Goal: Find specific fact

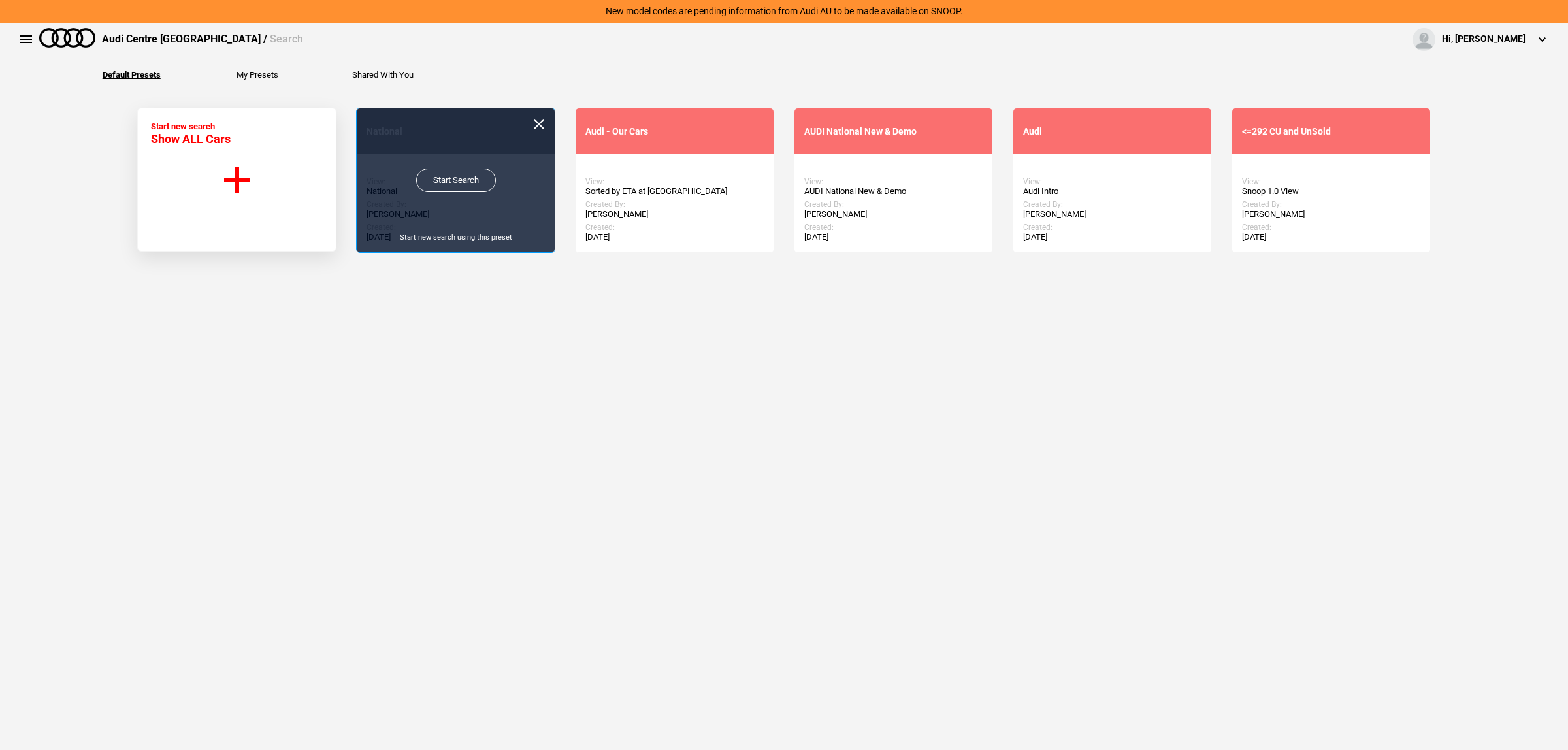
click at [435, 178] on link "Start Search" at bounding box center [455, 180] width 80 height 23
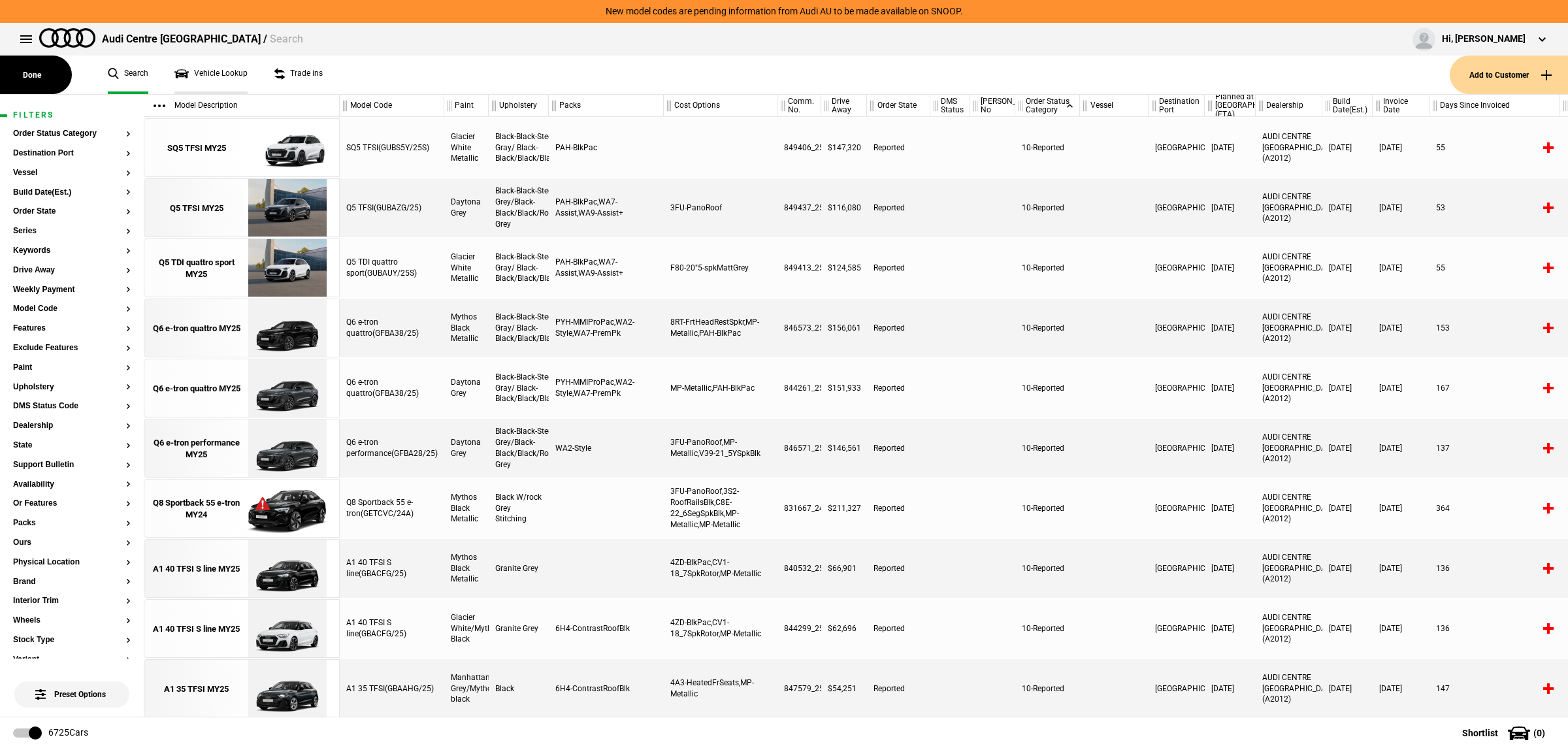
click at [236, 66] on link "Vehicle Lookup" at bounding box center [212, 74] width 74 height 39
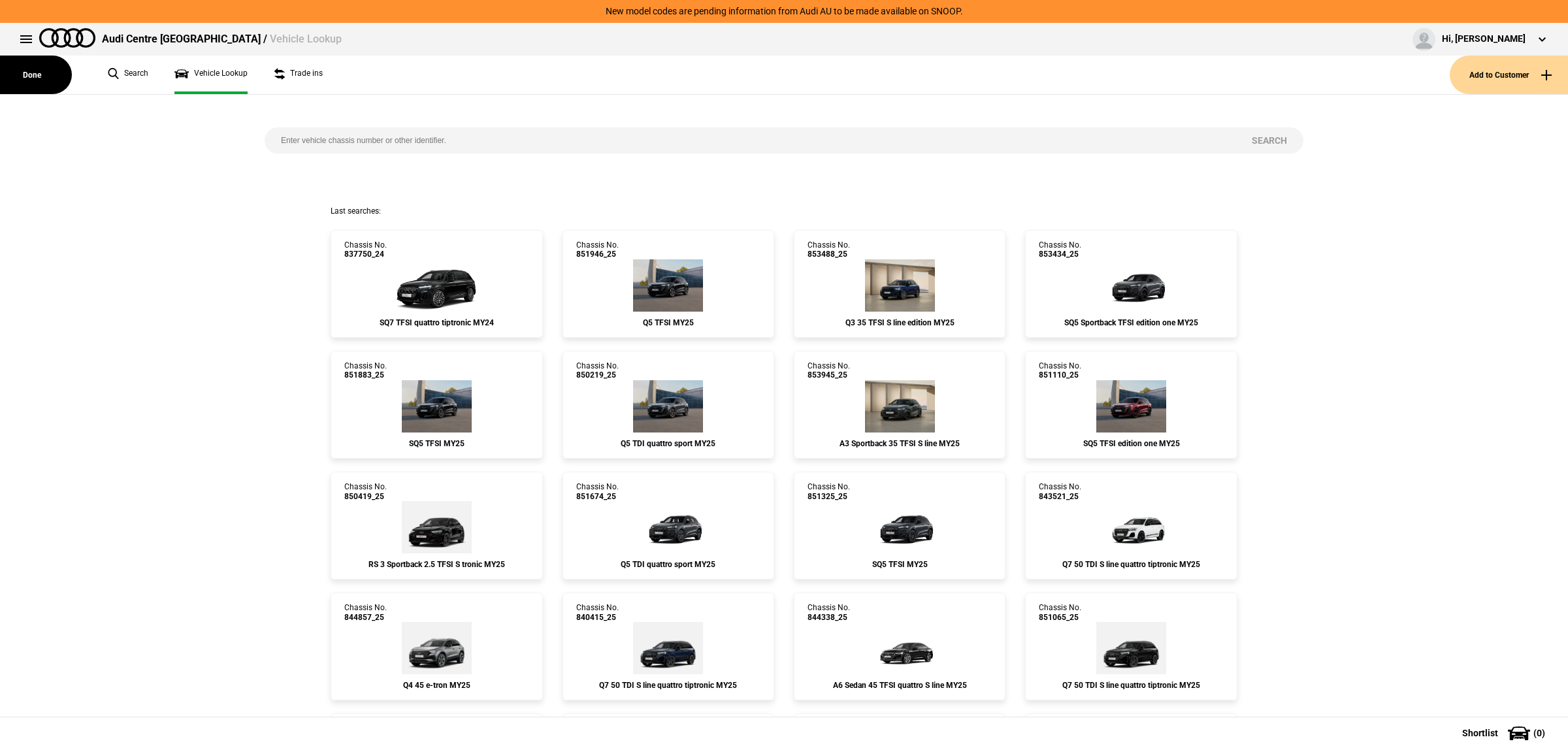
click at [438, 141] on input "search" at bounding box center [749, 140] width 971 height 26
paste input "851946"
type input "851946"
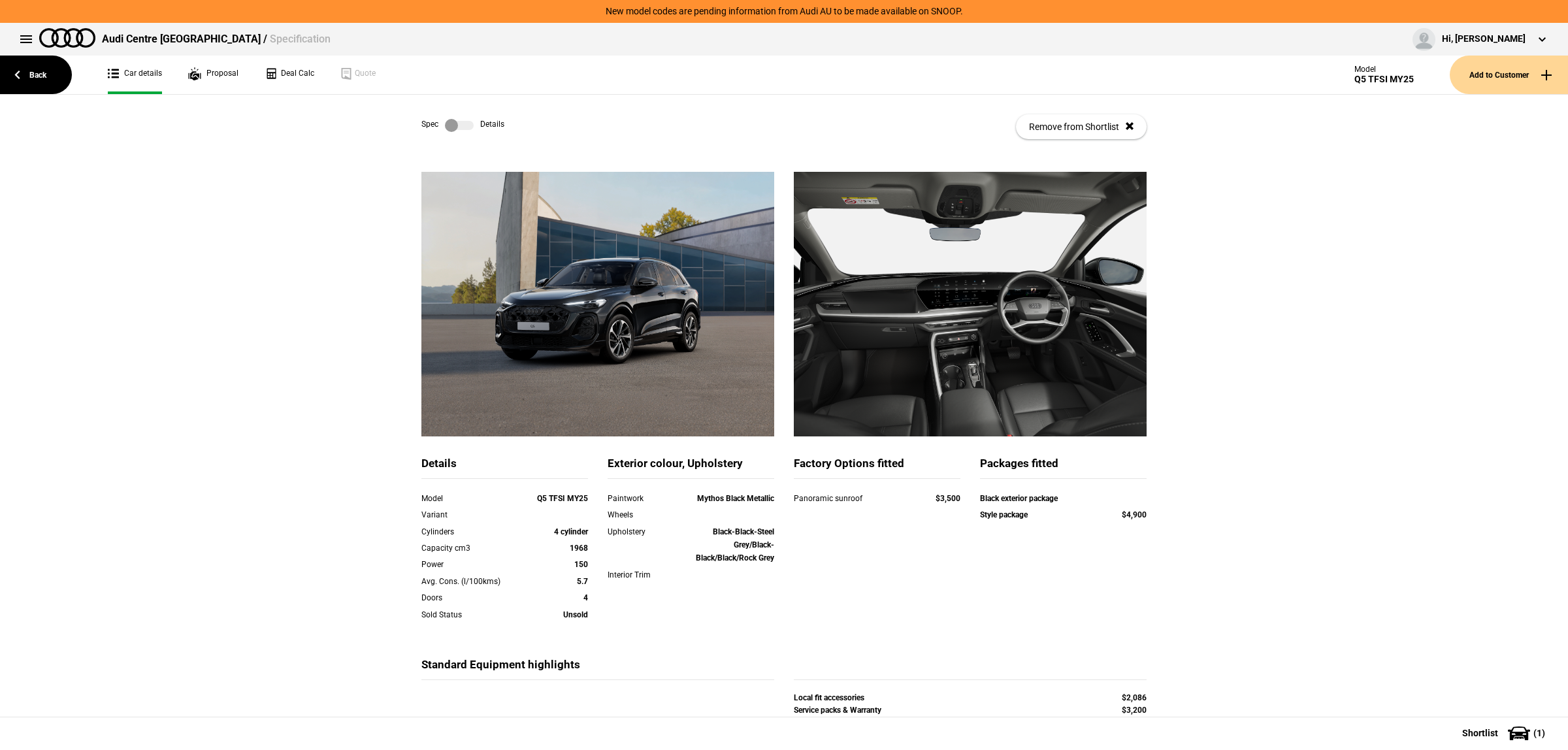
click at [456, 119] on label at bounding box center [459, 125] width 29 height 13
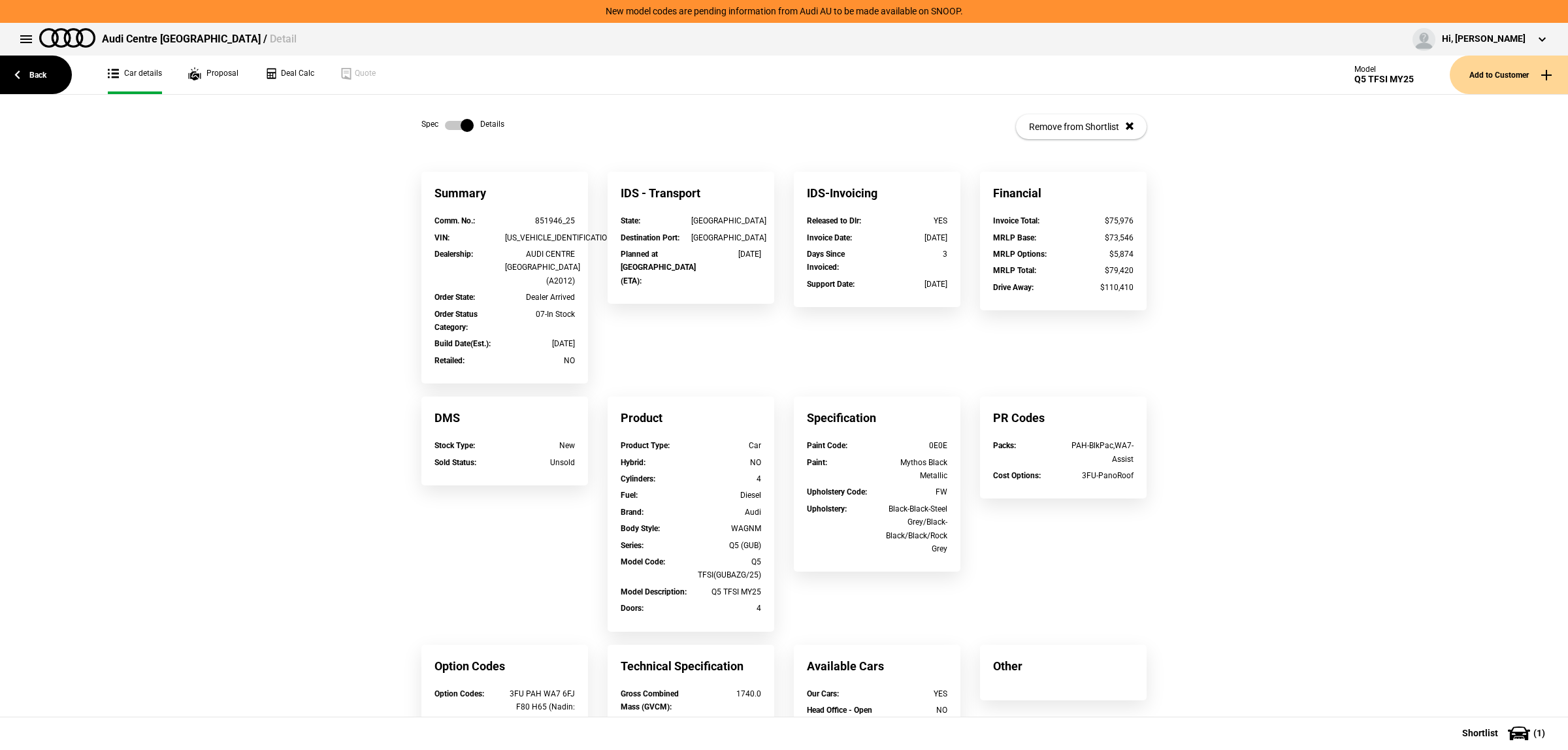
click at [558, 235] on div "[US_VEHICLE_IDENTIFICATION_NUMBER]" at bounding box center [540, 237] width 71 height 13
copy div "[US_VEHICLE_IDENTIFICATION_NUMBER]"
click at [562, 263] on div "AUDI CENTRE [GEOGRAPHIC_DATA] (A2012)" at bounding box center [540, 267] width 71 height 39
click at [542, 233] on div "[US_VEHICLE_IDENTIFICATION_NUMBER]" at bounding box center [540, 237] width 71 height 13
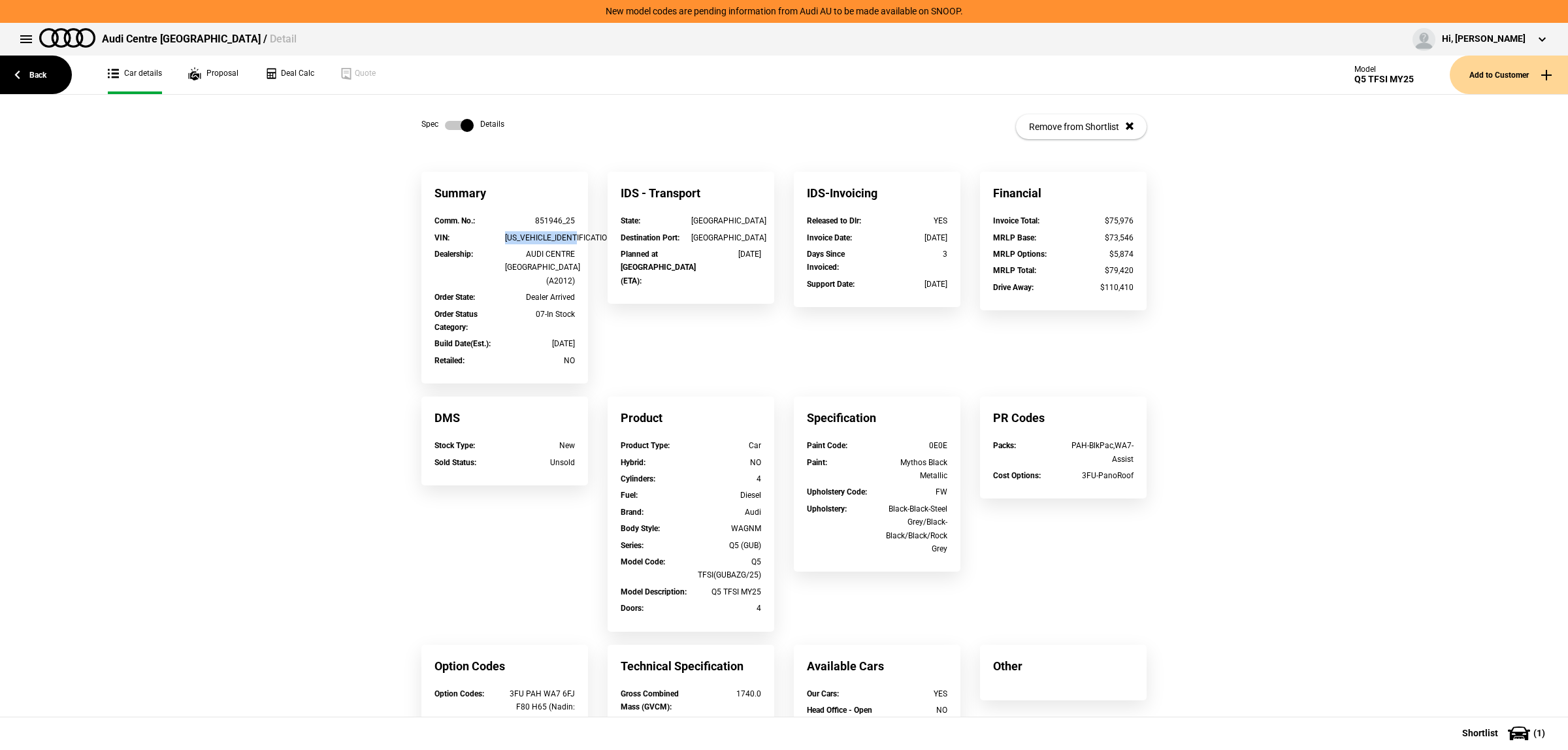
click at [542, 233] on div "[US_VEHICLE_IDENTIFICATION_NUMBER]" at bounding box center [540, 237] width 71 height 13
copy div "[US_VEHICLE_IDENTIFICATION_NUMBER]"
